Goal: Information Seeking & Learning: Learn about a topic

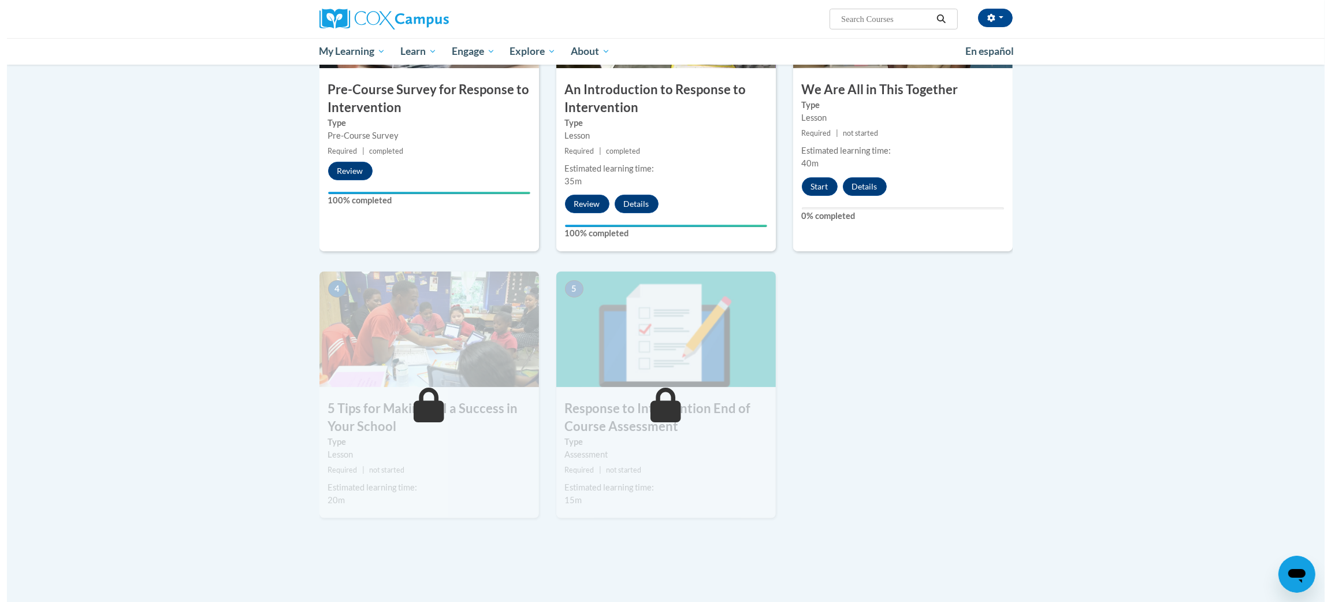
scroll to position [366, 0]
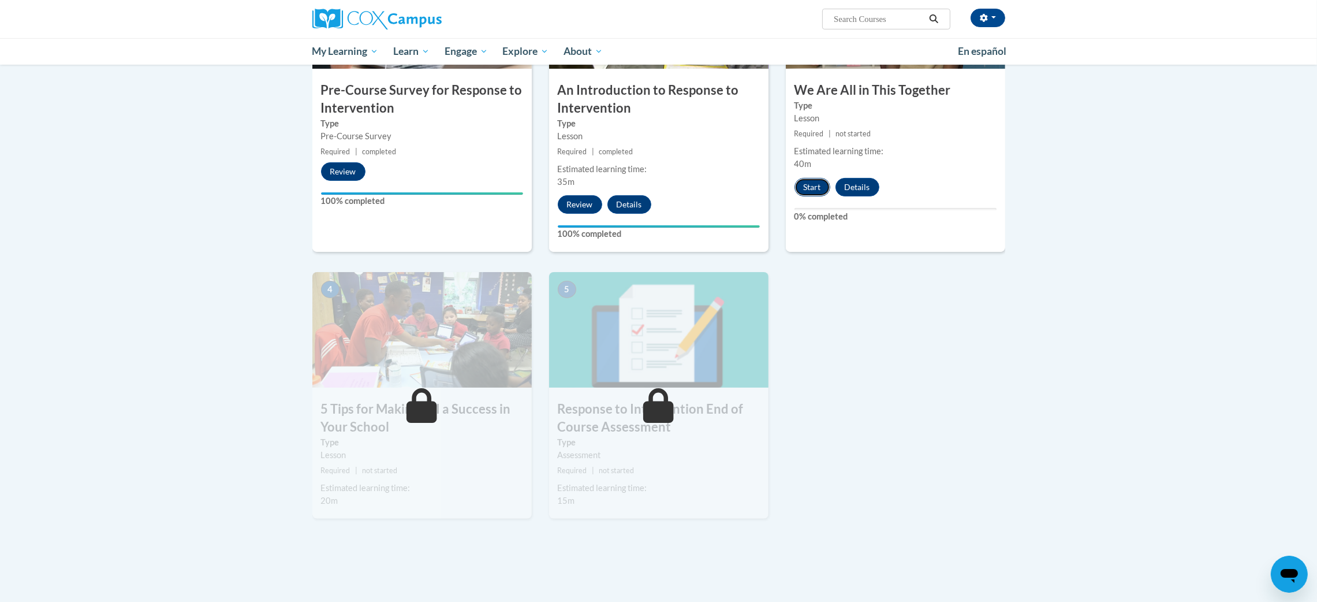
click at [808, 184] on button "Start" at bounding box center [813, 187] width 36 height 18
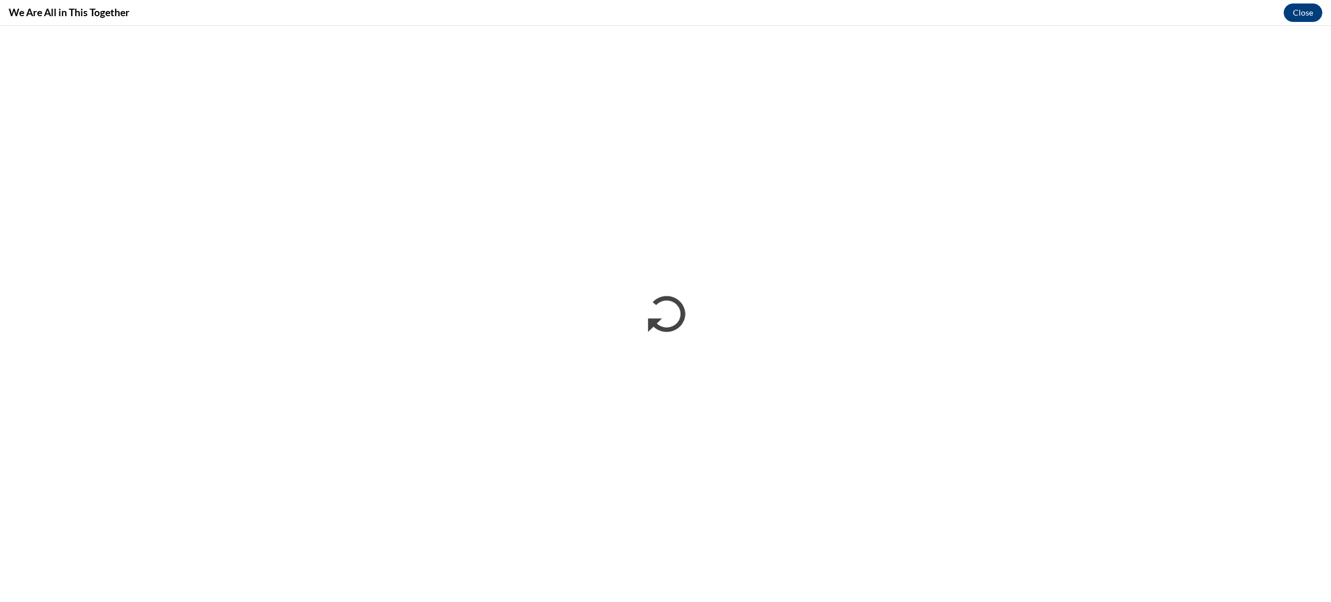
scroll to position [0, 0]
